Goal: Transaction & Acquisition: Purchase product/service

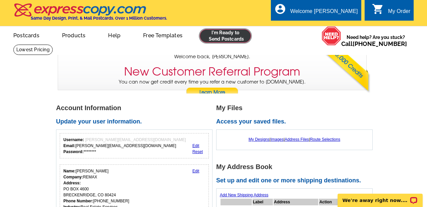
click at [227, 38] on link at bounding box center [225, 35] width 51 height 13
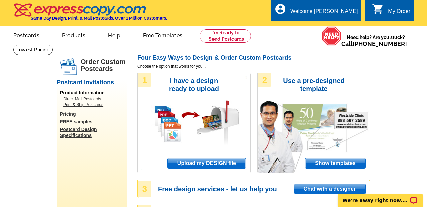
click at [214, 163] on span "Upload my DESIGN file" at bounding box center [207, 164] width 78 height 10
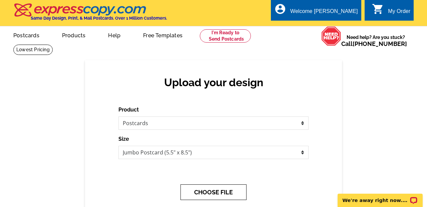
click at [215, 194] on button "CHOOSE FILE" at bounding box center [213, 193] width 66 height 16
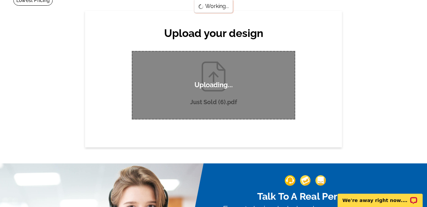
scroll to position [51, 0]
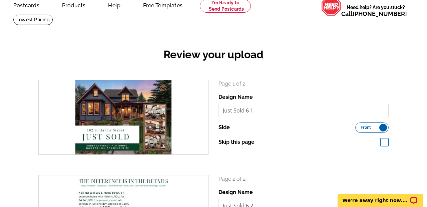
scroll to position [30, 0]
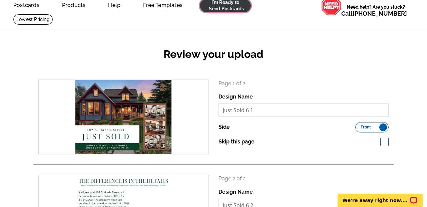
click at [221, 7] on link at bounding box center [225, 5] width 51 height 13
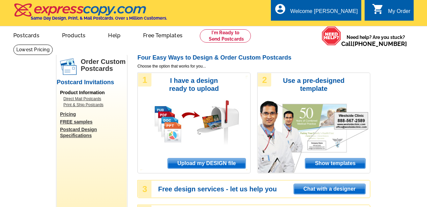
click at [195, 162] on span "Upload my DESIGN file" at bounding box center [207, 164] width 78 height 10
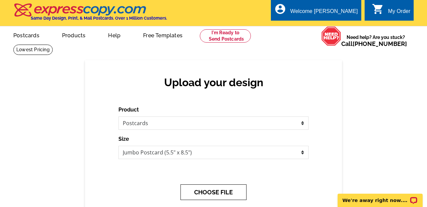
click at [202, 188] on button "CHOOSE FILE" at bounding box center [213, 193] width 66 height 16
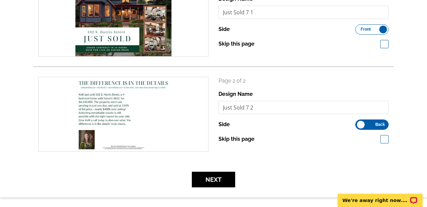
scroll to position [134, 0]
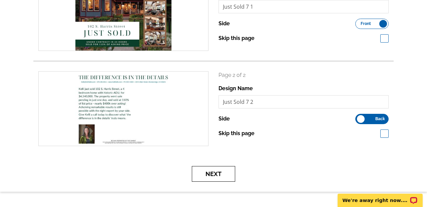
click at [213, 179] on button "Next" at bounding box center [213, 174] width 43 height 16
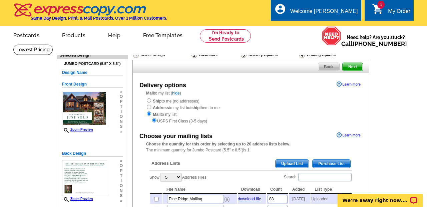
click at [293, 161] on span "Upload List" at bounding box center [292, 164] width 33 height 8
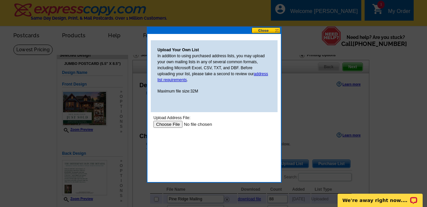
click at [172, 123] on input "file" at bounding box center [195, 124] width 84 height 7
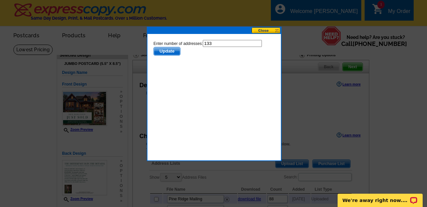
click at [160, 52] on span "Update" at bounding box center [167, 51] width 26 height 8
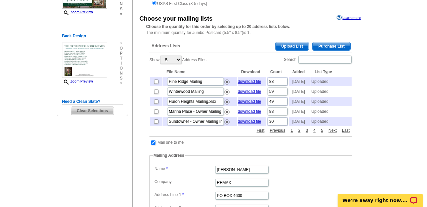
scroll to position [123, 0]
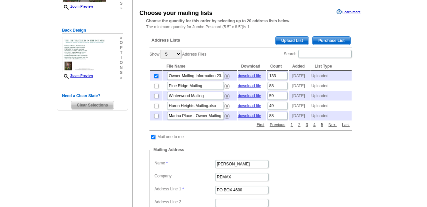
scroll to position [123, 0]
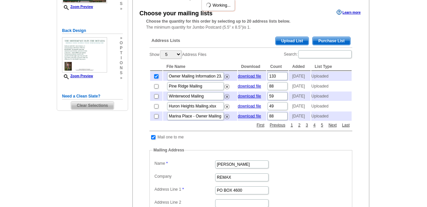
click at [209, 73] on span "Owner Mailing Information 23.csv" at bounding box center [195, 76] width 58 height 9
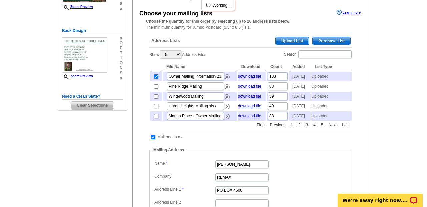
scroll to position [0, 0]
click at [204, 78] on input "Owner Mailing Information 23.csv" at bounding box center [195, 76] width 57 height 8
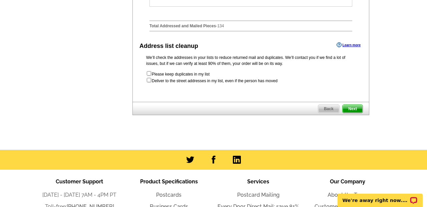
scroll to position [374, 0]
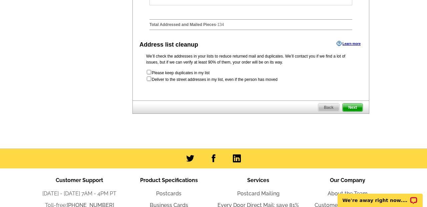
type input "[PERSON_NAME] & [PERSON_NAME] Add"
click at [356, 112] on span "Next" at bounding box center [353, 108] width 20 height 8
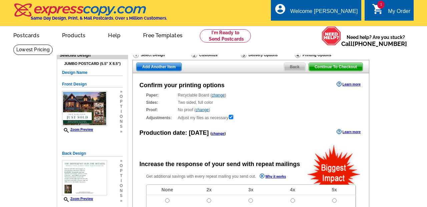
radio input "false"
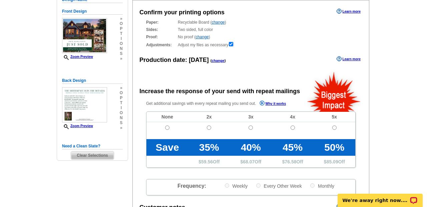
scroll to position [84, 0]
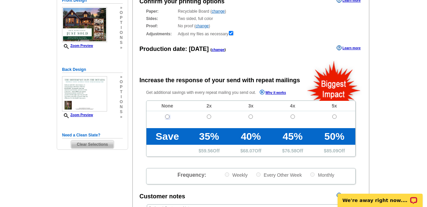
click at [169, 117] on input "radio" at bounding box center [167, 117] width 4 height 4
radio input "true"
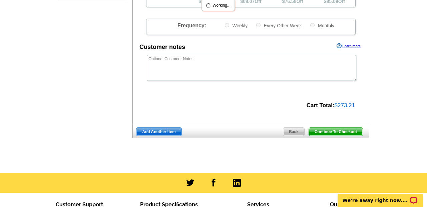
scroll to position [243, 0]
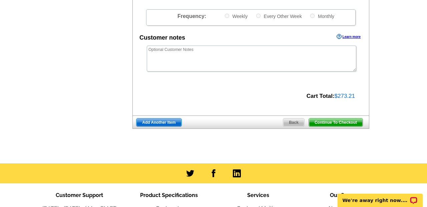
click at [326, 125] on span "Continue To Checkout" at bounding box center [336, 123] width 54 height 8
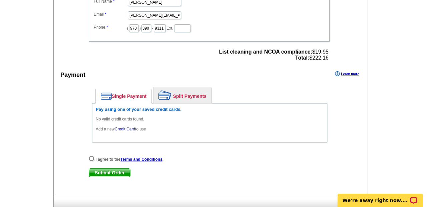
scroll to position [274, 0]
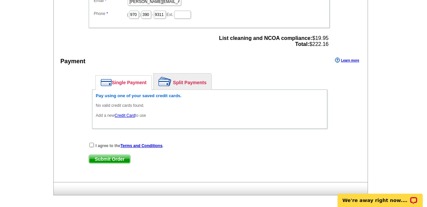
click at [129, 116] on link "Credit Card" at bounding box center [125, 115] width 20 height 5
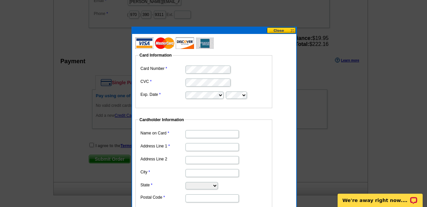
scroll to position [0, 0]
click at [192, 133] on input "Name on Card" at bounding box center [211, 134] width 53 height 8
type input "K"
type input "[PERSON_NAME]"
click at [201, 149] on input "Address Line 1" at bounding box center [211, 147] width 53 height 8
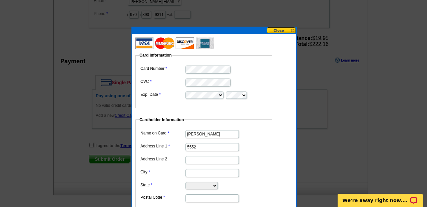
type input "5552 CR 30"
click at [196, 173] on input "City" at bounding box center [211, 173] width 53 height 8
type input "Silverthorne"
select select "CO"
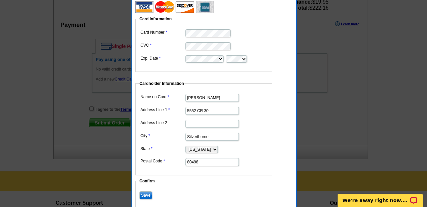
scroll to position [320, 0]
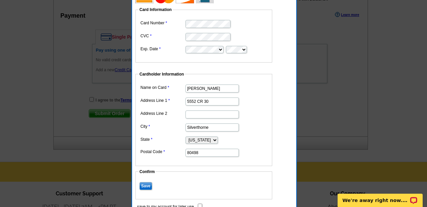
type input "80498"
click at [146, 186] on input "Save" at bounding box center [145, 186] width 13 height 8
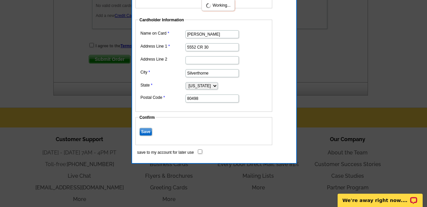
scroll to position [376, 0]
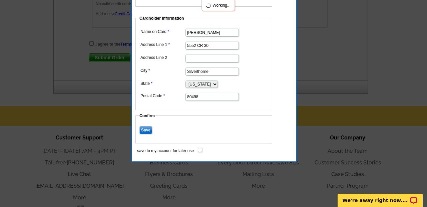
click at [199, 151] on input "save to my account for later use" at bounding box center [200, 150] width 4 height 4
checkbox input "true"
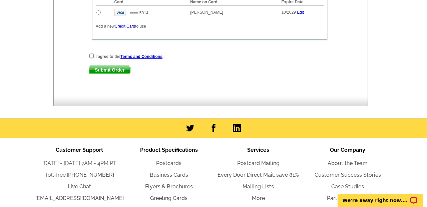
scroll to position [270, 0]
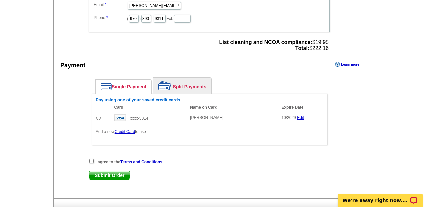
click at [97, 118] on input "radio" at bounding box center [98, 118] width 4 height 4
radio input "true"
click at [91, 161] on input "checkbox" at bounding box center [91, 161] width 4 height 4
checkbox input "true"
click at [102, 172] on span "Submit Order" at bounding box center [109, 176] width 41 height 8
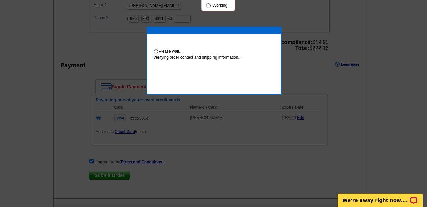
scroll to position [268, 0]
